Goal: Obtain resource: Obtain resource

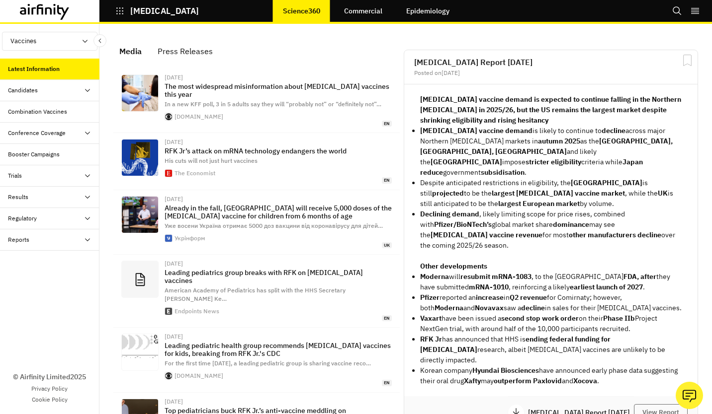
scroll to position [701, 290]
click at [191, 52] on div "Press Releases" at bounding box center [185, 51] width 55 height 15
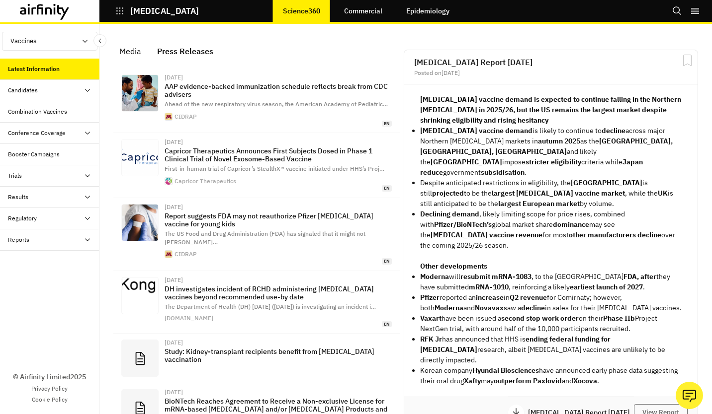
scroll to position [747, 290]
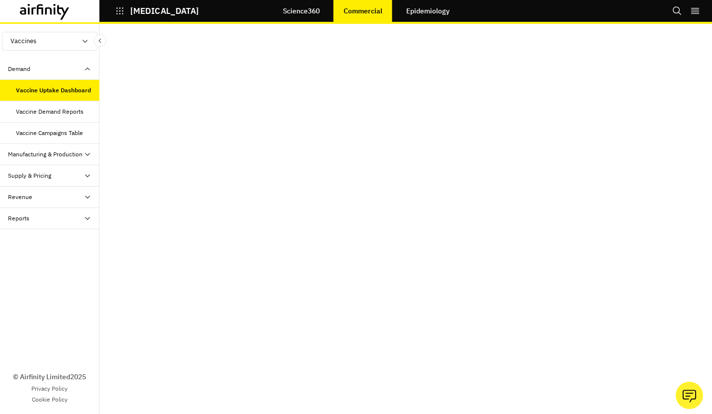
click at [285, 12] on link "Science360" at bounding box center [301, 11] width 57 height 24
click at [54, 113] on div "Vaccine Demand Reports" at bounding box center [50, 111] width 68 height 9
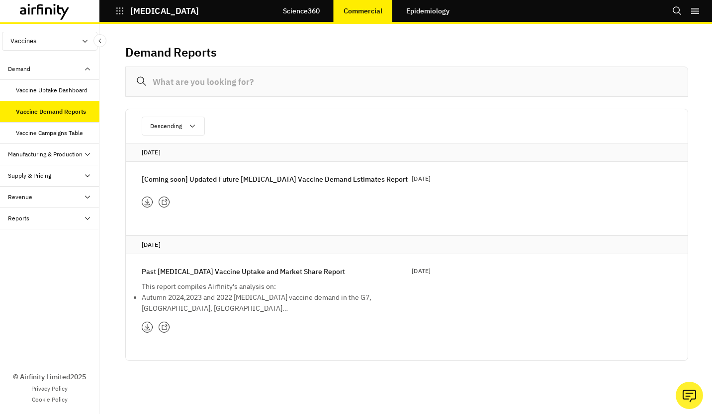
click at [199, 270] on p "Past COVID-19 Vaccine Uptake and Market Share Report" at bounding box center [243, 271] width 203 height 11
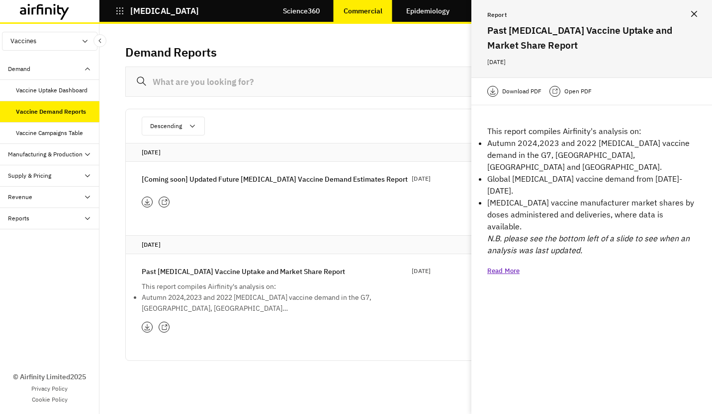
click at [517, 91] on p "Download PDF" at bounding box center [521, 91] width 39 height 10
click at [49, 89] on div "Vaccine Uptake Dashboard" at bounding box center [52, 90] width 72 height 9
